Goal: Transaction & Acquisition: Subscribe to service/newsletter

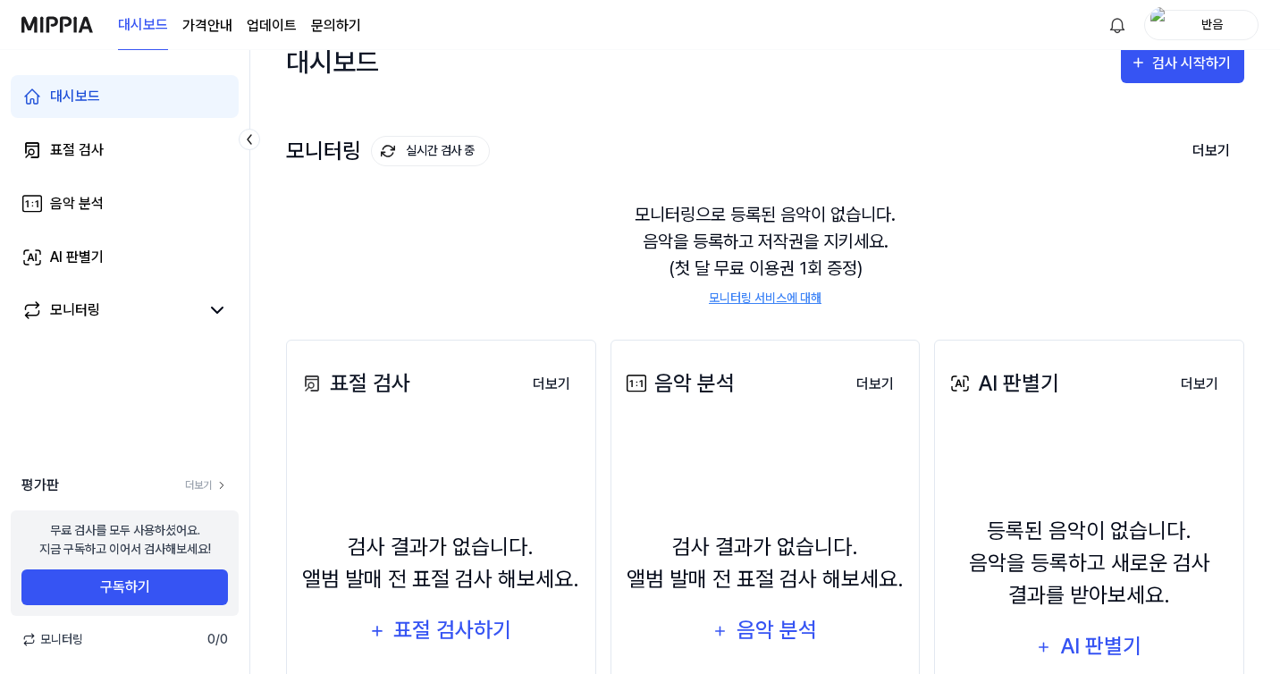
scroll to position [29, 0]
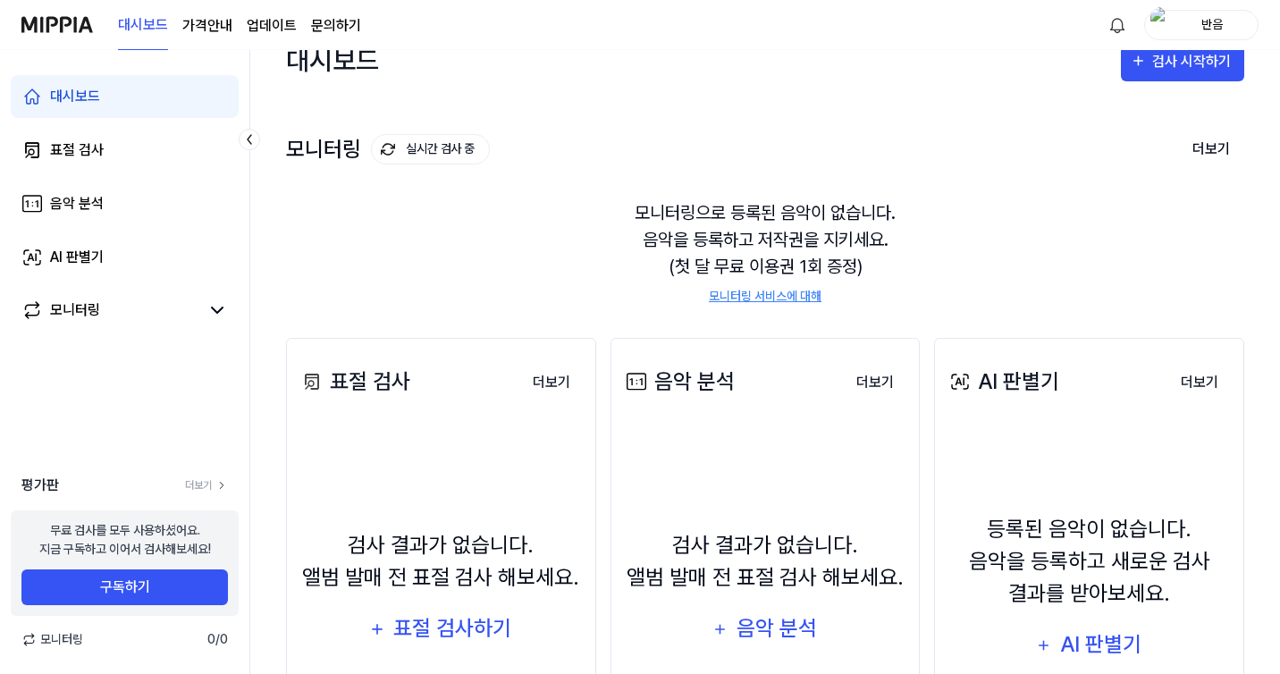
click at [539, 220] on div "모니터링으로 등록된 음악이 없습니다. 음악을 등록하고 저작권을 지키세요. (첫 달 무료 이용권 1회 증정) 모니터링 서비스에 대해" at bounding box center [765, 252] width 958 height 149
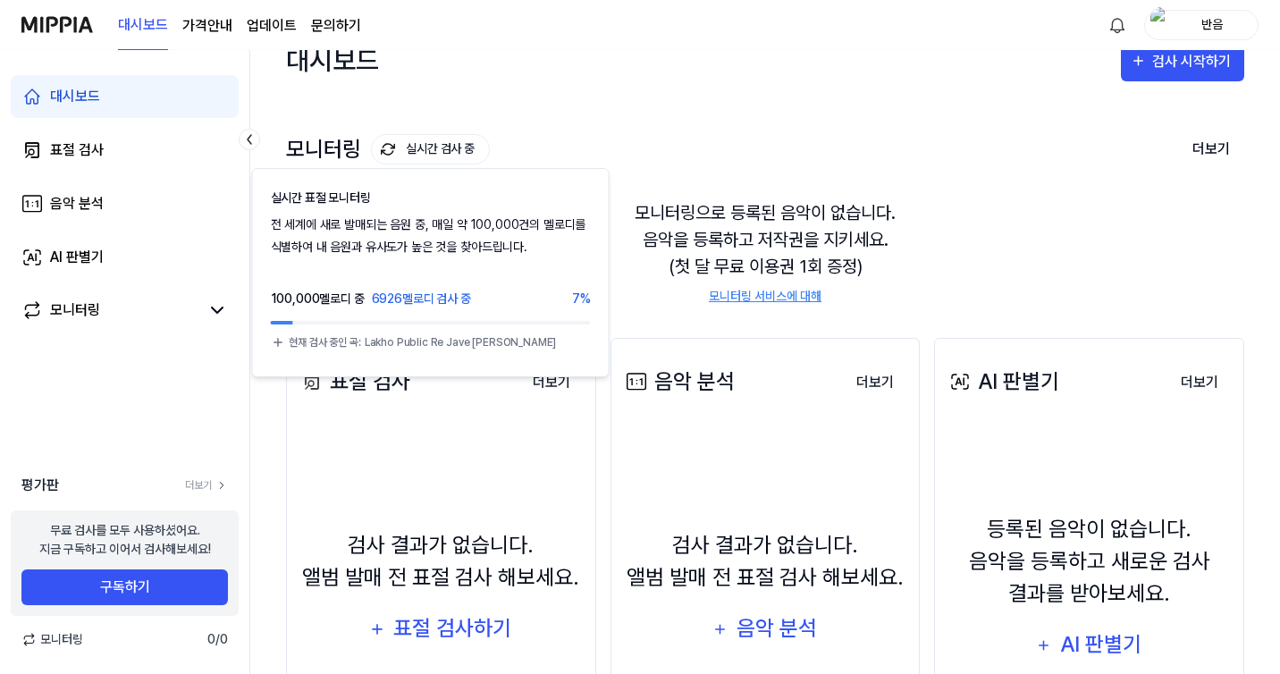
click at [389, 144] on img at bounding box center [388, 149] width 14 height 14
click at [385, 149] on img at bounding box center [388, 149] width 14 height 14
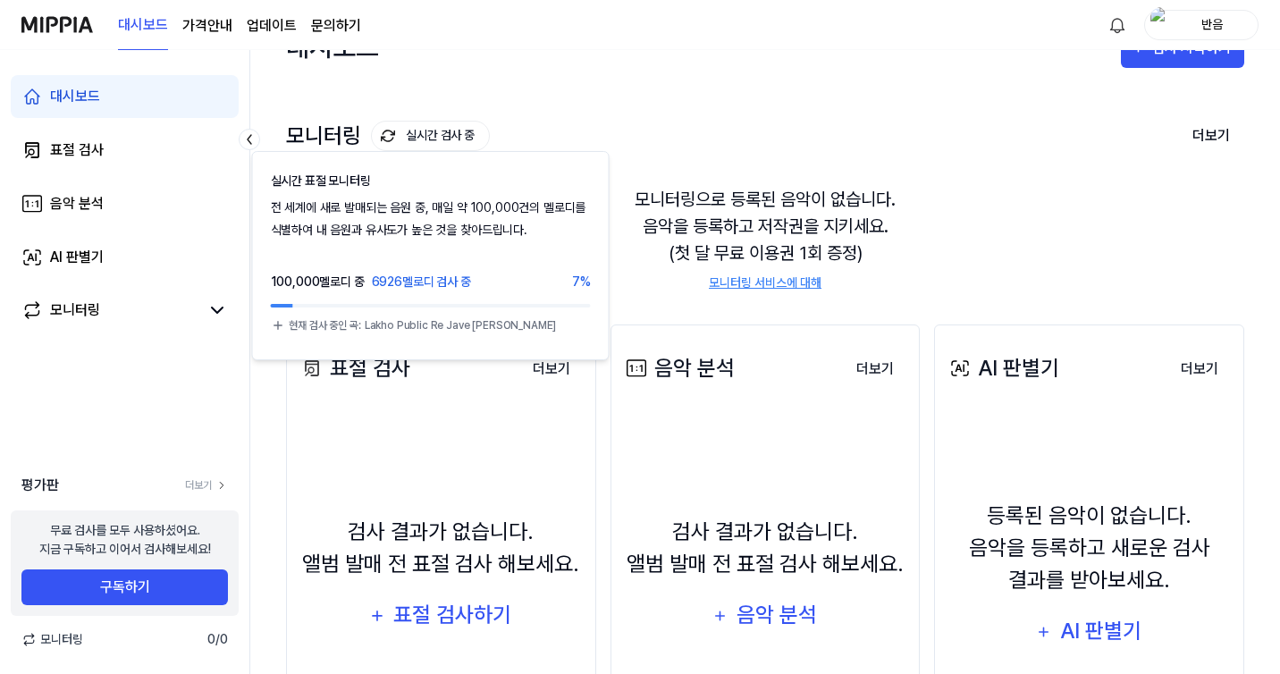
scroll to position [207, 0]
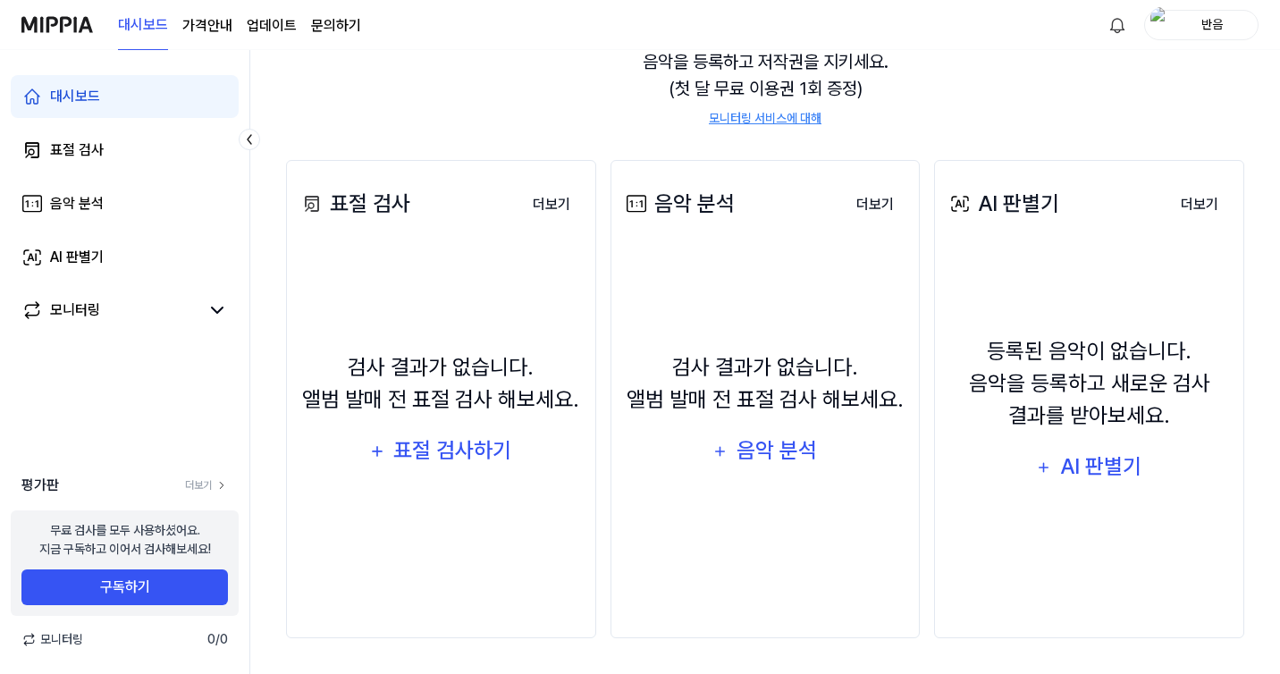
click at [409, 535] on div "검사 결과가 없습니다. 앨범 발매 전 표절 검사 해보세요. 표절 검사하기" at bounding box center [441, 411] width 287 height 308
click at [77, 595] on button "구독하기" at bounding box center [124, 587] width 206 height 36
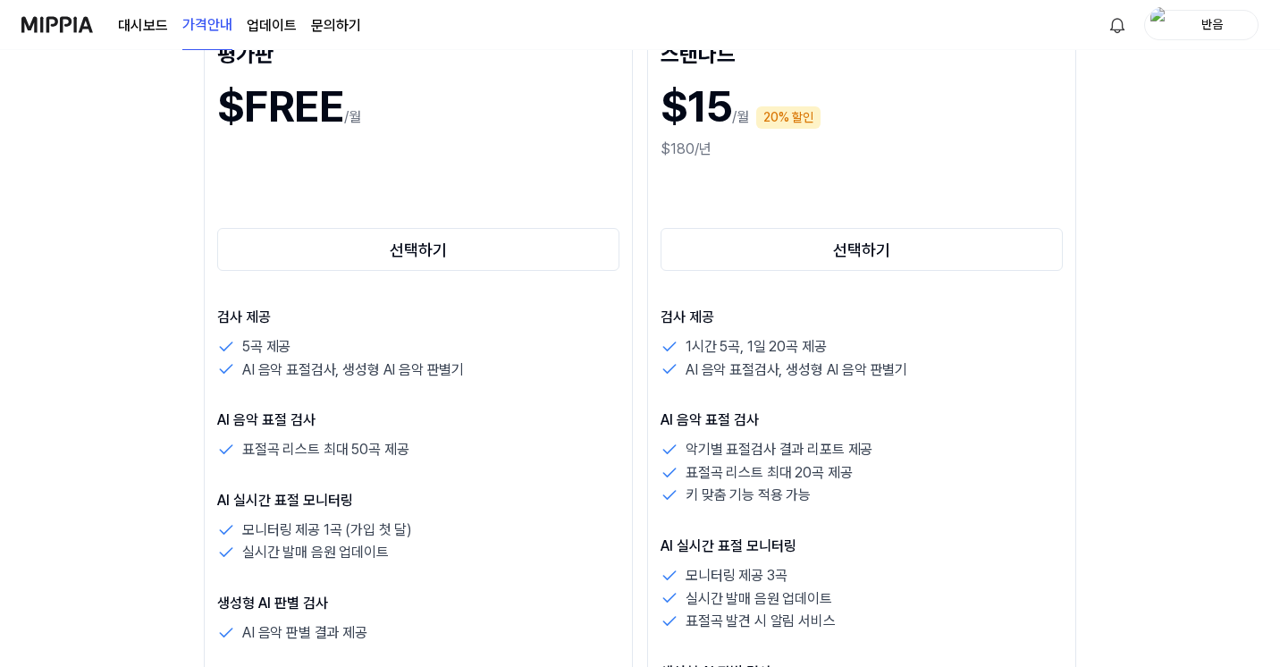
scroll to position [271, 0]
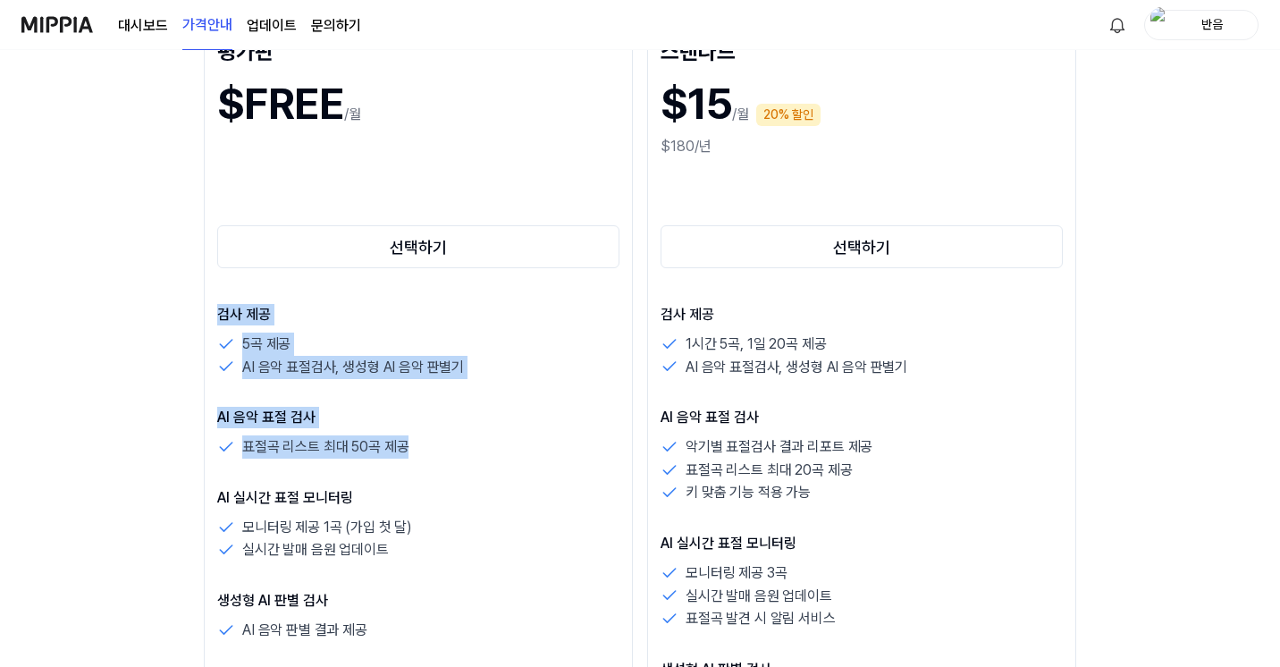
drag, startPoint x: 304, startPoint y: 452, endPoint x: 0, endPoint y: 265, distance: 357.2
click at [204, 265] on div "평가판 $FREE /월 선택하기 검사 제공 5곡 제공 AI 음악 표절검사, 생성형 AI 음악 판별기 AI 음악 표절 검사 표절곡 리스트 최대 …" at bounding box center [418, 499] width 429 height 955
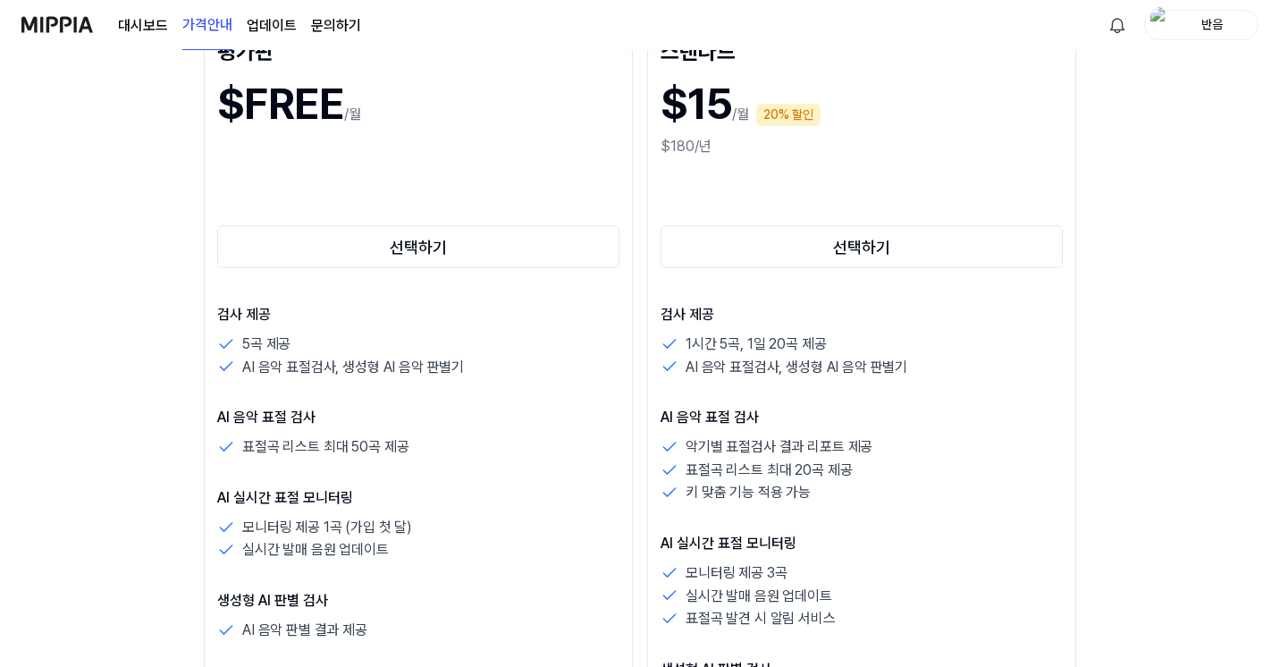
click at [242, 451] on p "표절곡 리스트 최대 50곡 제공" at bounding box center [325, 446] width 166 height 23
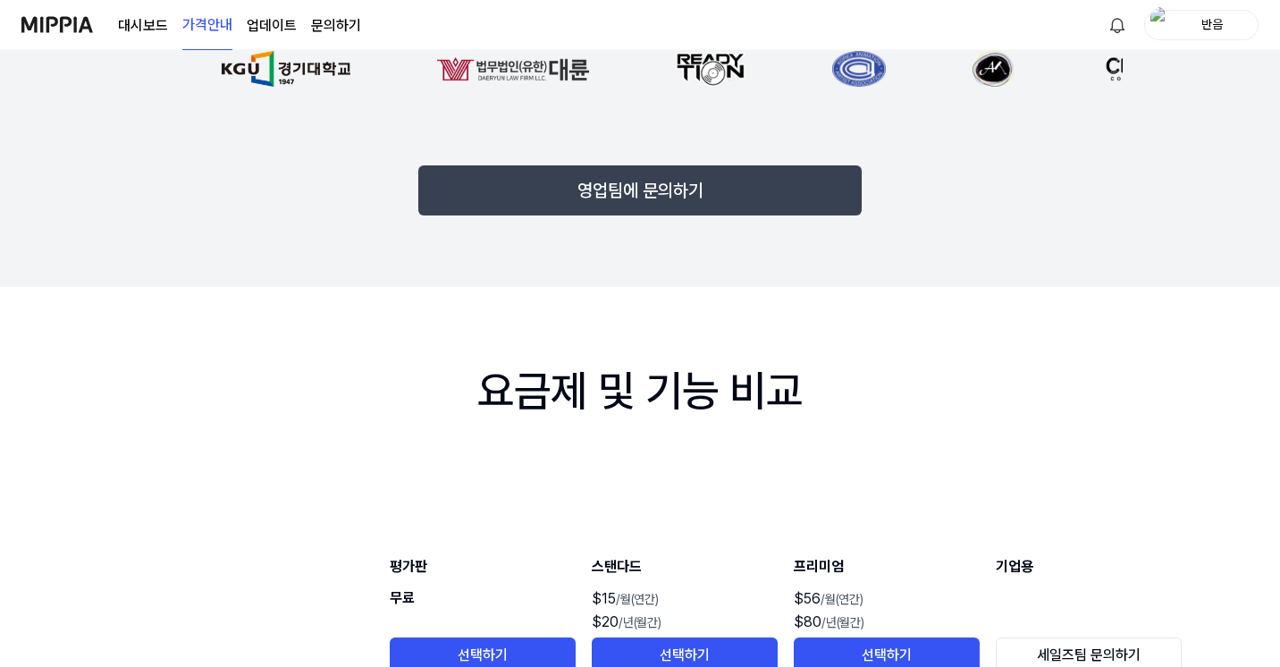
scroll to position [2433, 2]
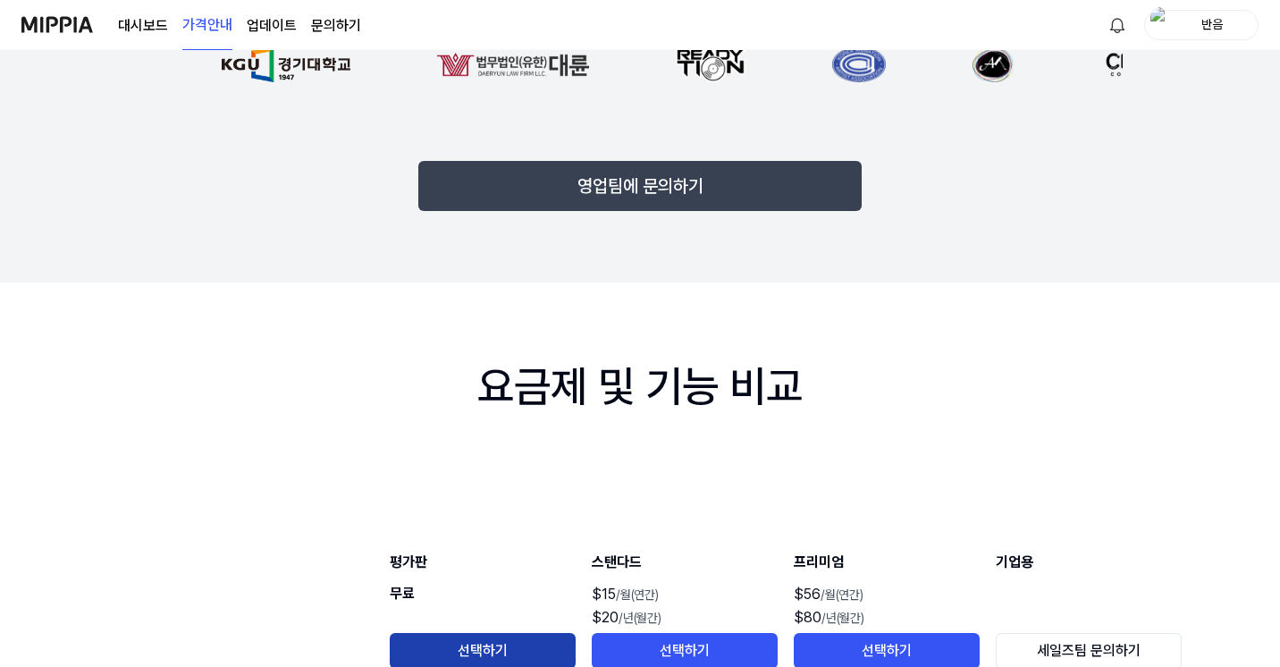
click at [460, 633] on button "선택하기" at bounding box center [483, 651] width 186 height 36
